Goal: Task Accomplishment & Management: Manage account settings

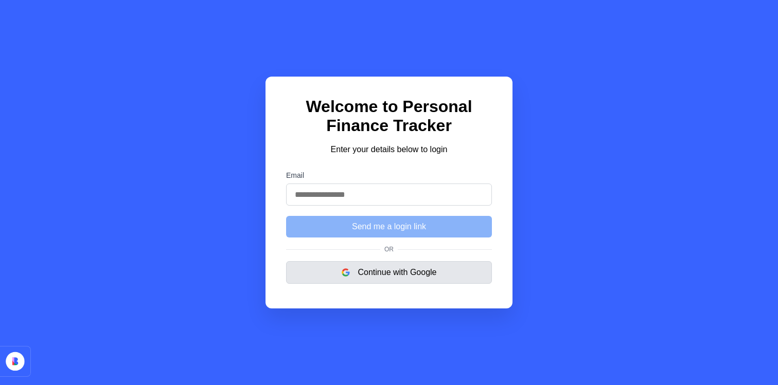
click at [396, 269] on button "Continue with Google" at bounding box center [389, 272] width 206 height 23
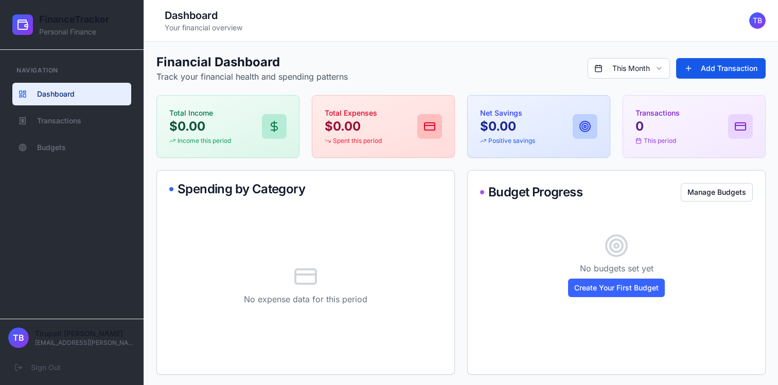
click at [77, 25] on h1 "FinanceTracker" at bounding box center [74, 19] width 70 height 14
click at [761, 22] on span "TB" at bounding box center [757, 20] width 16 height 16
click at [751, 23] on span "TB" at bounding box center [757, 20] width 16 height 16
click at [728, 62] on button "Add Transaction" at bounding box center [720, 68] width 89 height 21
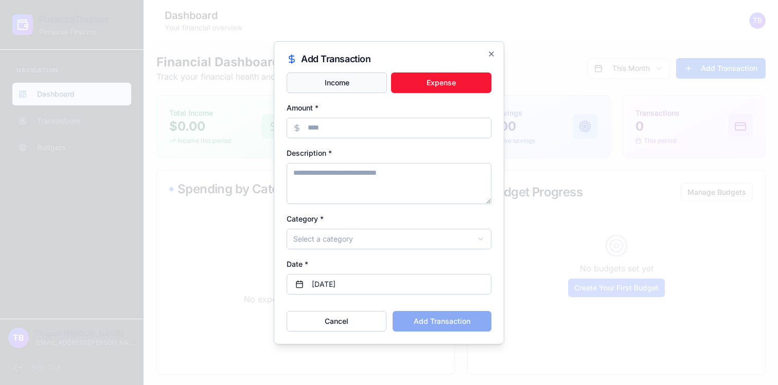
click at [351, 85] on button "Income" at bounding box center [336, 83] width 100 height 21
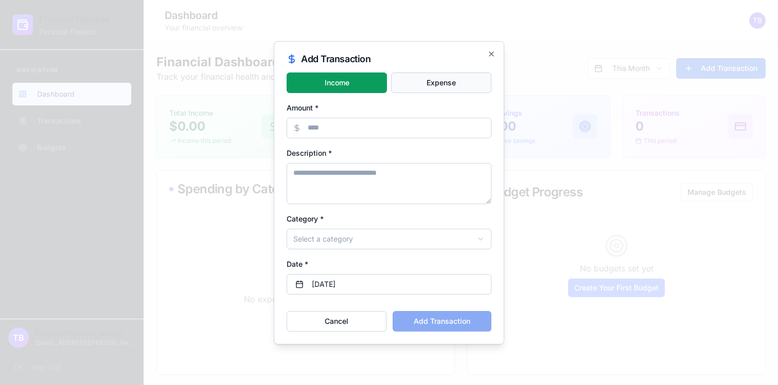
click at [426, 80] on button "Expense" at bounding box center [441, 83] width 100 height 21
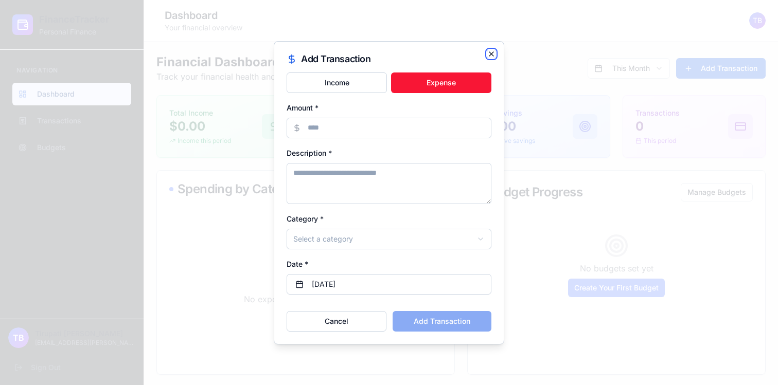
click at [491, 52] on icon "button" at bounding box center [491, 54] width 8 height 8
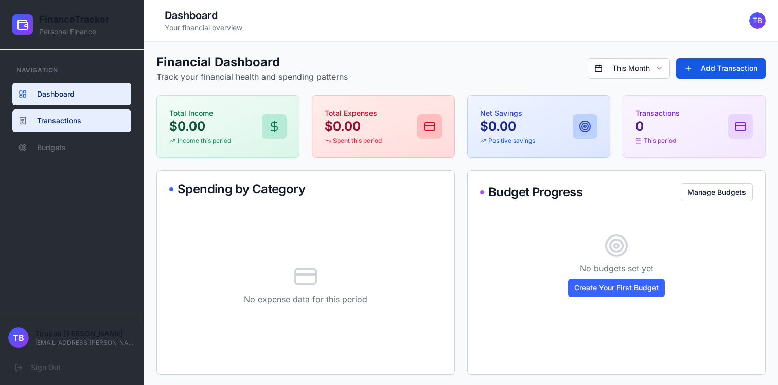
click at [52, 116] on span "Transactions" at bounding box center [59, 121] width 44 height 10
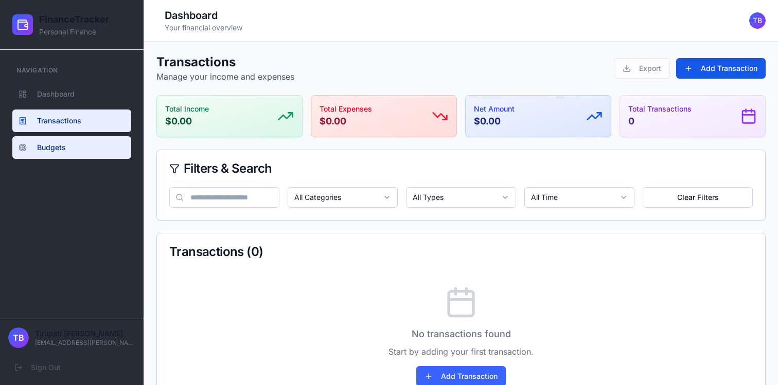
click at [56, 143] on span "Budgets" at bounding box center [51, 147] width 29 height 10
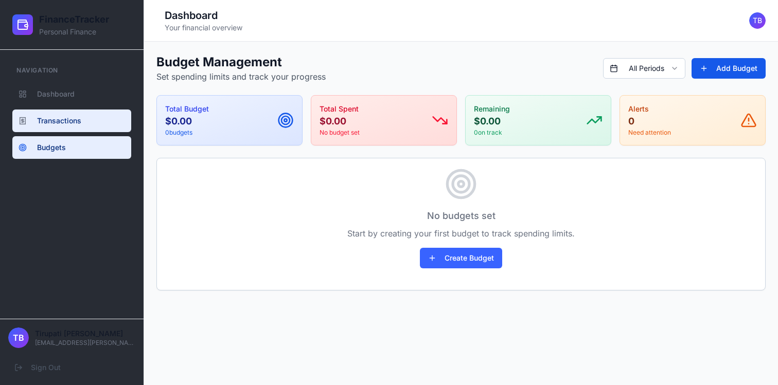
click at [69, 130] on link "Transactions" at bounding box center [71, 121] width 119 height 23
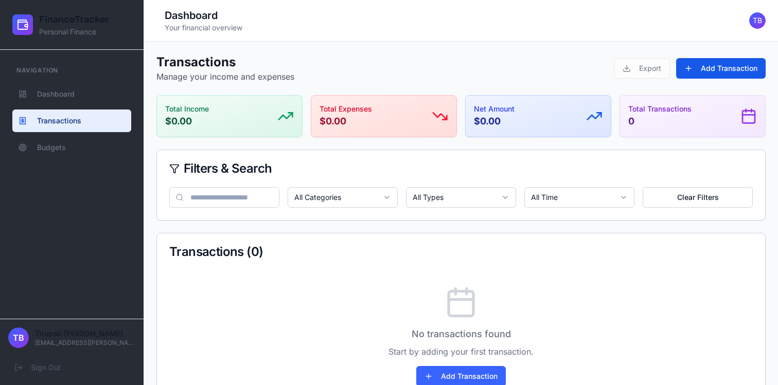
click at [68, 329] on p "Tirupati Balan" at bounding box center [85, 334] width 100 height 10
click at [60, 105] on ul "Dashboard Transactions Budgets" at bounding box center [71, 121] width 119 height 76
click at [64, 98] on span "Dashboard" at bounding box center [56, 94] width 38 height 10
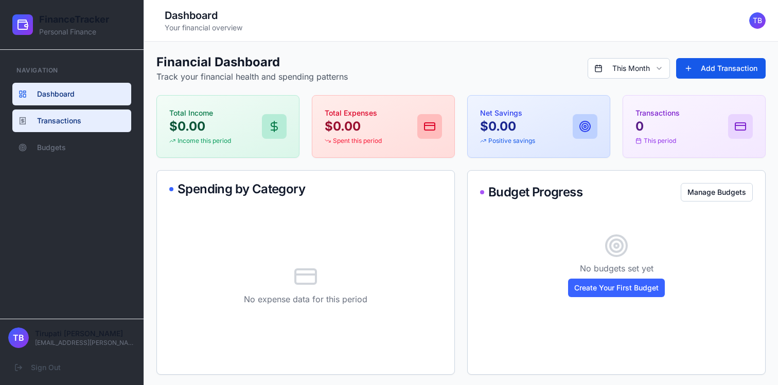
click at [67, 117] on span "Transactions" at bounding box center [59, 121] width 44 height 10
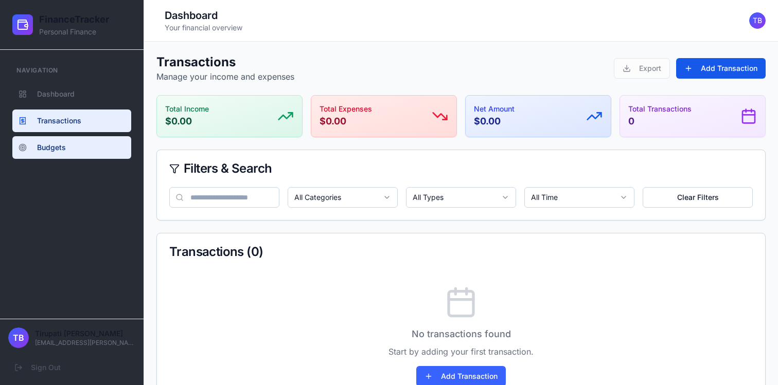
click at [63, 147] on span "Budgets" at bounding box center [51, 147] width 29 height 10
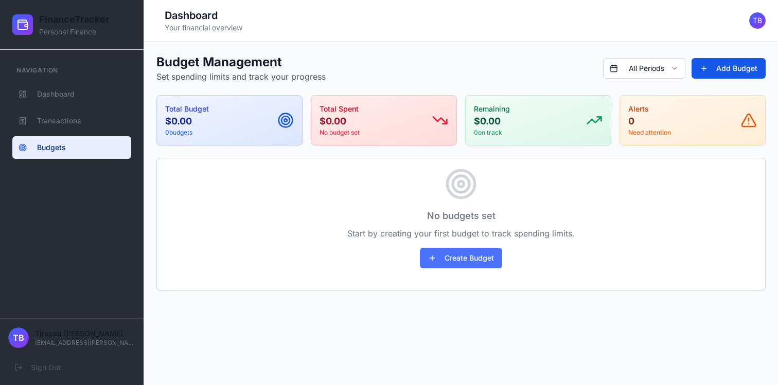
click at [450, 258] on button "Create Budget" at bounding box center [461, 258] width 82 height 21
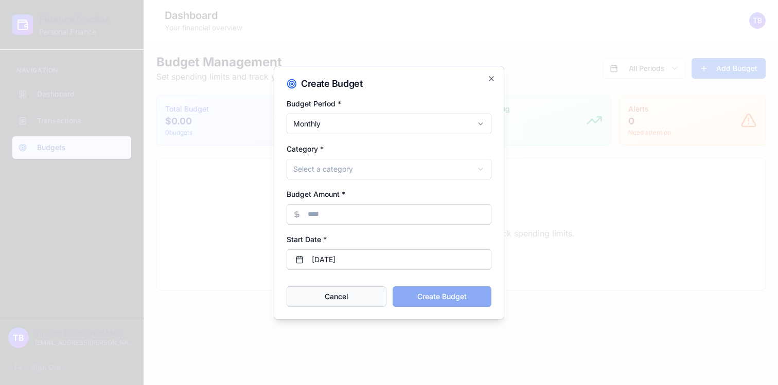
click at [327, 298] on button "Cancel" at bounding box center [336, 296] width 100 height 21
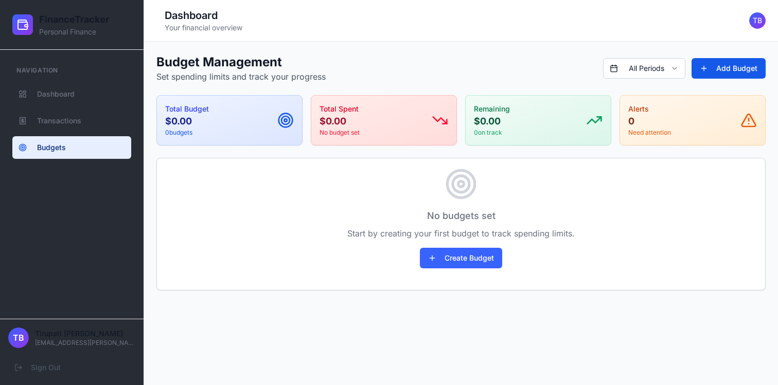
click at [755, 10] on div "Toggle sidebar Dashboard Your financial overview TB" at bounding box center [460, 20] width 609 height 25
click at [757, 17] on span "TB" at bounding box center [757, 20] width 16 height 16
click at [758, 30] on div "Toggle sidebar Dashboard Your financial overview TB" at bounding box center [460, 20] width 609 height 25
click at [762, 24] on span "TB" at bounding box center [757, 20] width 16 height 16
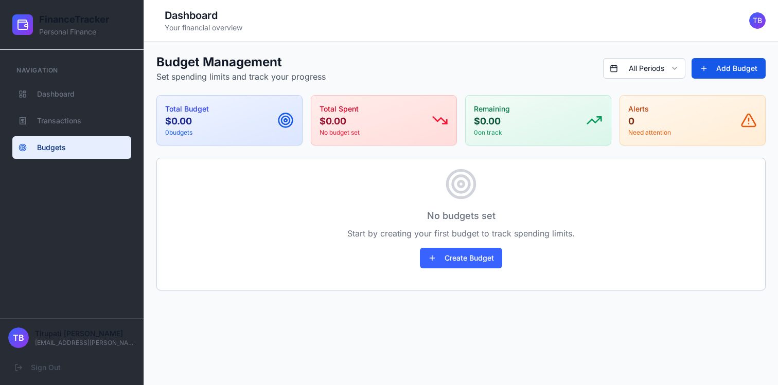
click at [276, 228] on div "No budgets set Start by creating your first budget to track spending limits. Cr…" at bounding box center [461, 224] width 608 height 132
click at [62, 333] on p "Tirupati Balan" at bounding box center [85, 334] width 100 height 10
click at [31, 366] on button "Sign Out" at bounding box center [71, 367] width 127 height 19
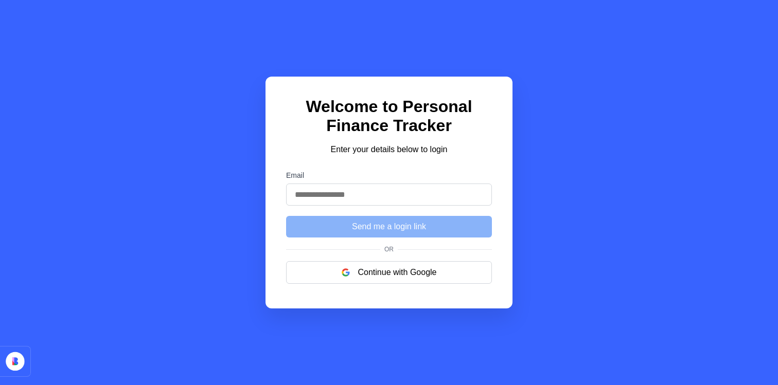
click at [26, 359] on icon at bounding box center [15, 361] width 30 height 29
